Goal: Task Accomplishment & Management: Manage account settings

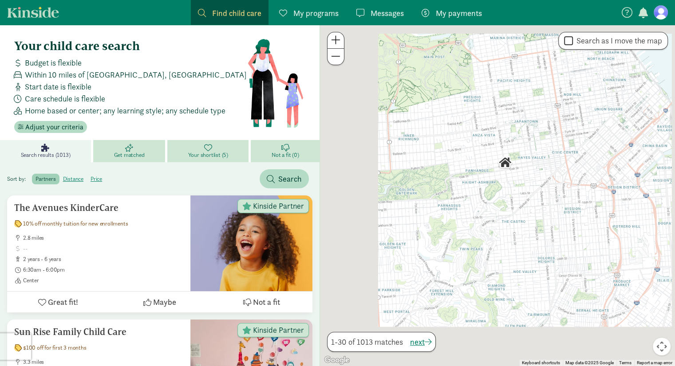
click at [658, 12] on figure at bounding box center [660, 12] width 14 height 14
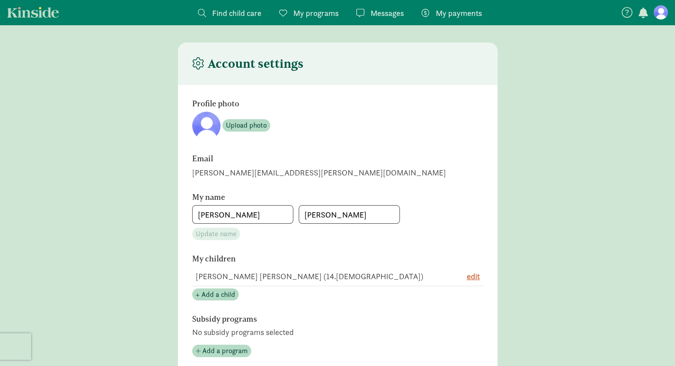
click at [455, 5] on link "My payments Pay" at bounding box center [451, 12] width 75 height 25
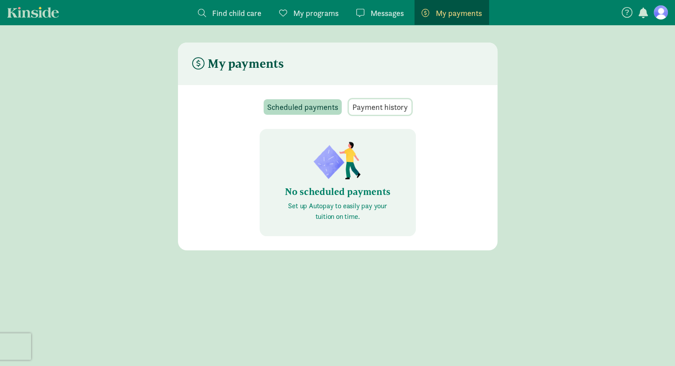
click at [385, 103] on span "Payment history" at bounding box center [379, 107] width 55 height 12
